Goal: Navigation & Orientation: Find specific page/section

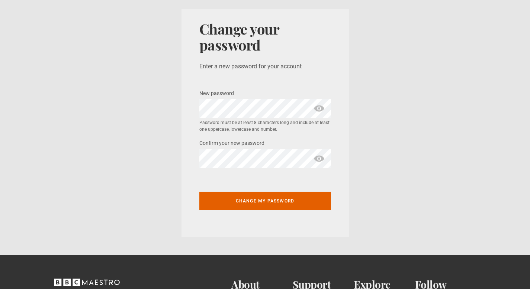
click at [320, 108] on span "show password" at bounding box center [319, 108] width 12 height 19
click at [319, 110] on span "hide password" at bounding box center [319, 108] width 12 height 19
click at [320, 159] on span "show password" at bounding box center [319, 159] width 12 height 19
click at [320, 159] on span "hide password" at bounding box center [319, 159] width 12 height 19
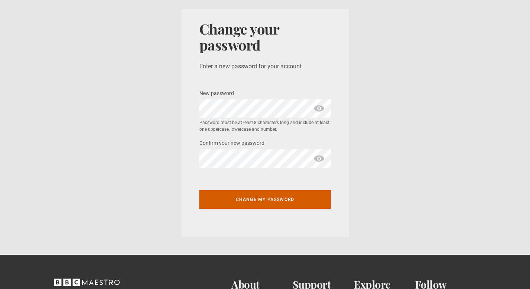
click at [270, 201] on button "Change my password" at bounding box center [265, 200] width 132 height 19
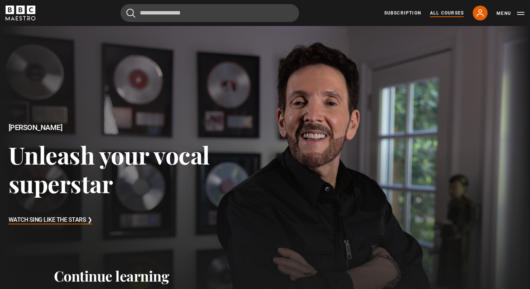
click at [448, 12] on link "All Courses" at bounding box center [447, 13] width 34 height 7
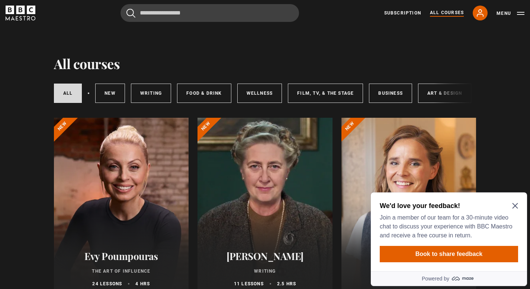
click at [513, 204] on icon "Close Maze Prompt" at bounding box center [515, 207] width 6 height 6
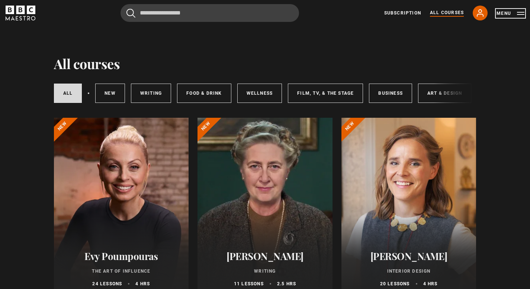
click at [504, 13] on button "Menu" at bounding box center [511, 13] width 28 height 7
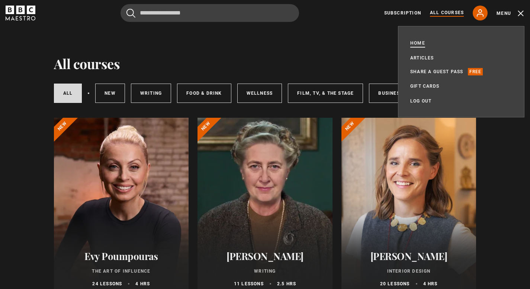
click at [420, 41] on link "Home" at bounding box center [417, 42] width 15 height 7
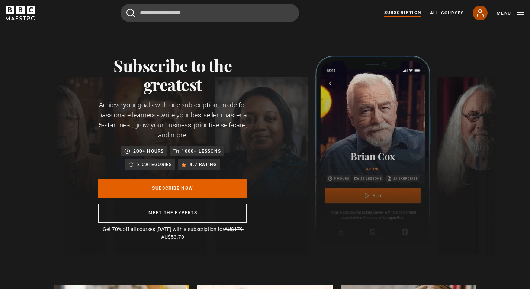
click at [479, 14] on icon at bounding box center [480, 13] width 6 height 7
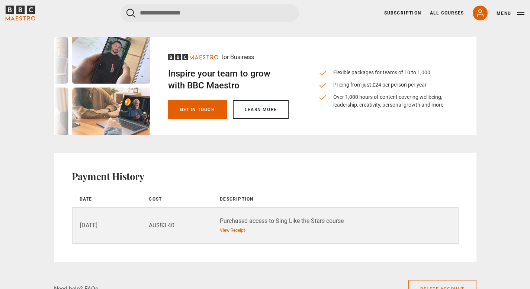
scroll to position [492, 0]
